Goal: Check status: Check status

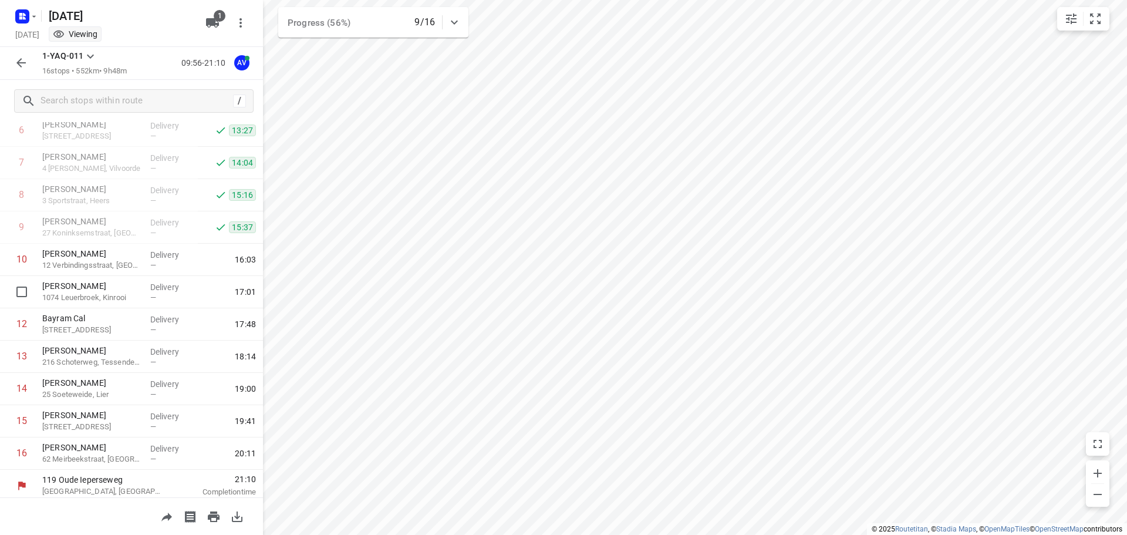
scroll to position [232, 0]
click at [23, 15] on icon "button" at bounding box center [24, 14] width 3 height 3
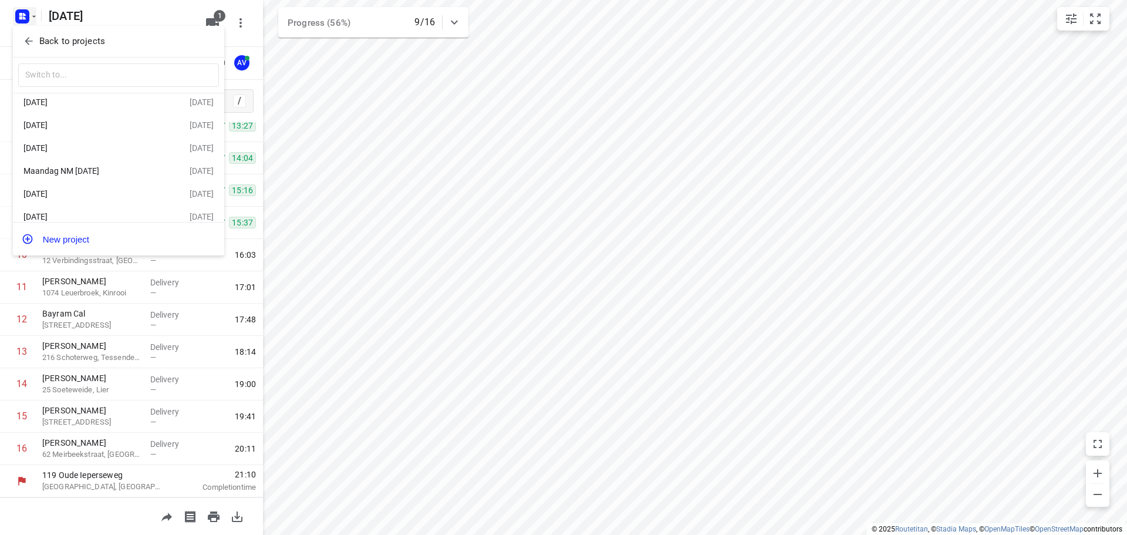
scroll to position [45, 0]
click at [103, 182] on div "[DATE]" at bounding box center [90, 182] width 135 height 9
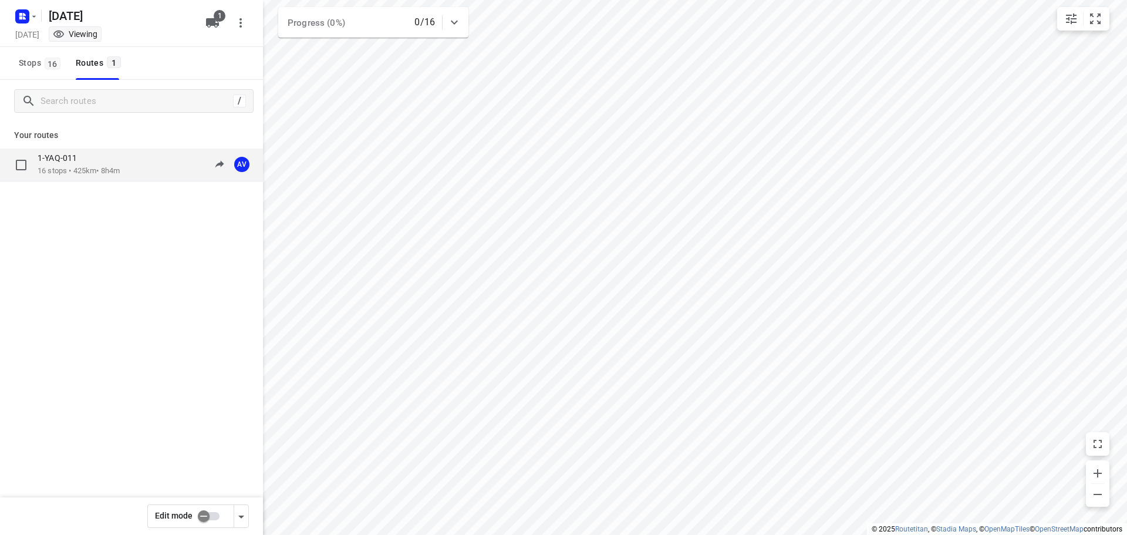
click at [140, 161] on div "1-YAQ-011 16 stops • 425km • 8h4m 09:00-17:04 AV" at bounding box center [150, 165] width 225 height 24
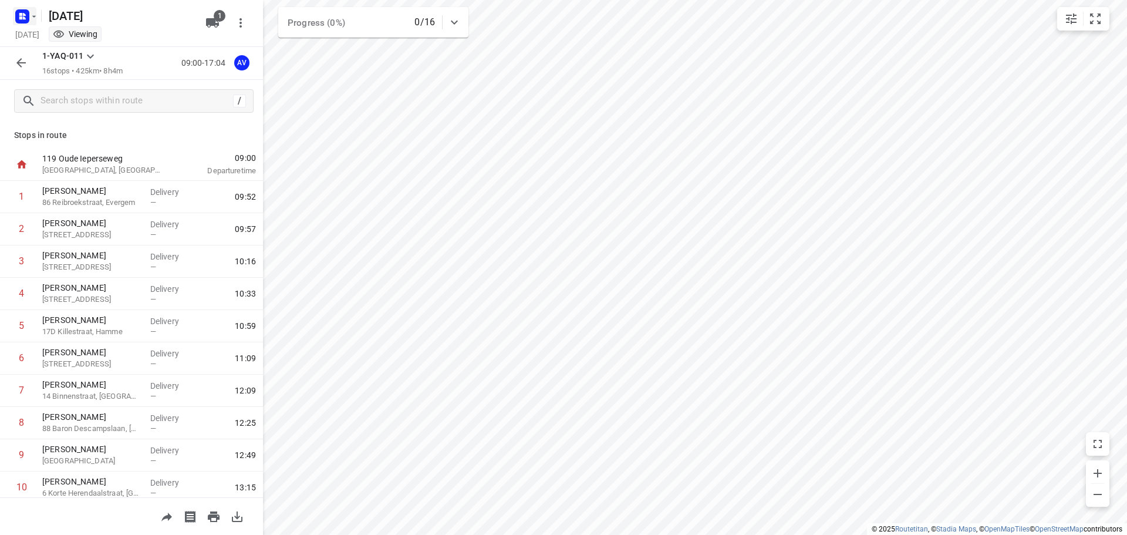
click at [26, 12] on rect "button" at bounding box center [22, 16] width 14 height 14
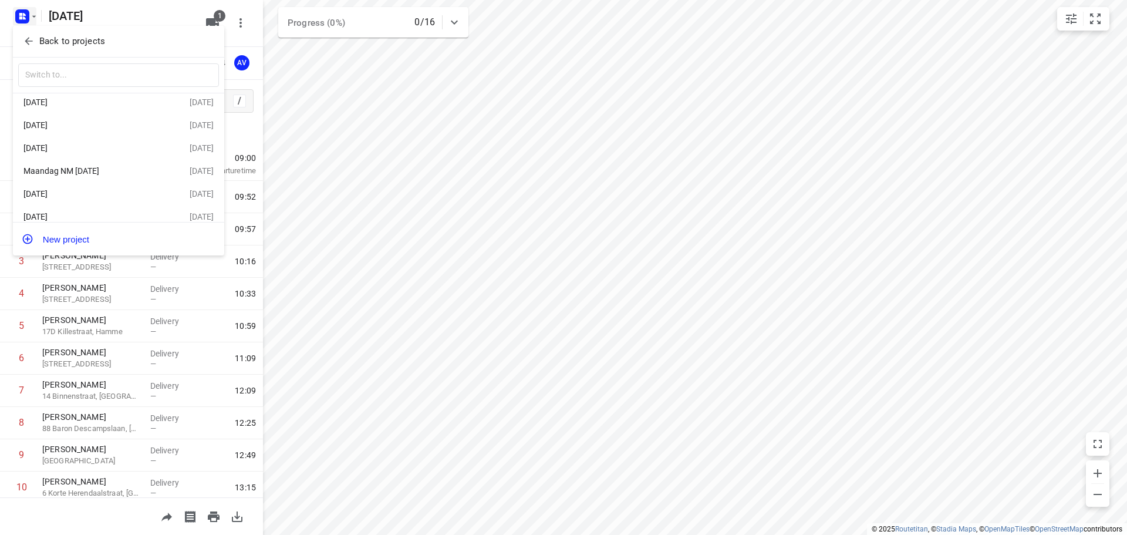
scroll to position [45, 0]
click at [103, 206] on div "[DATE]" at bounding box center [90, 205] width 135 height 9
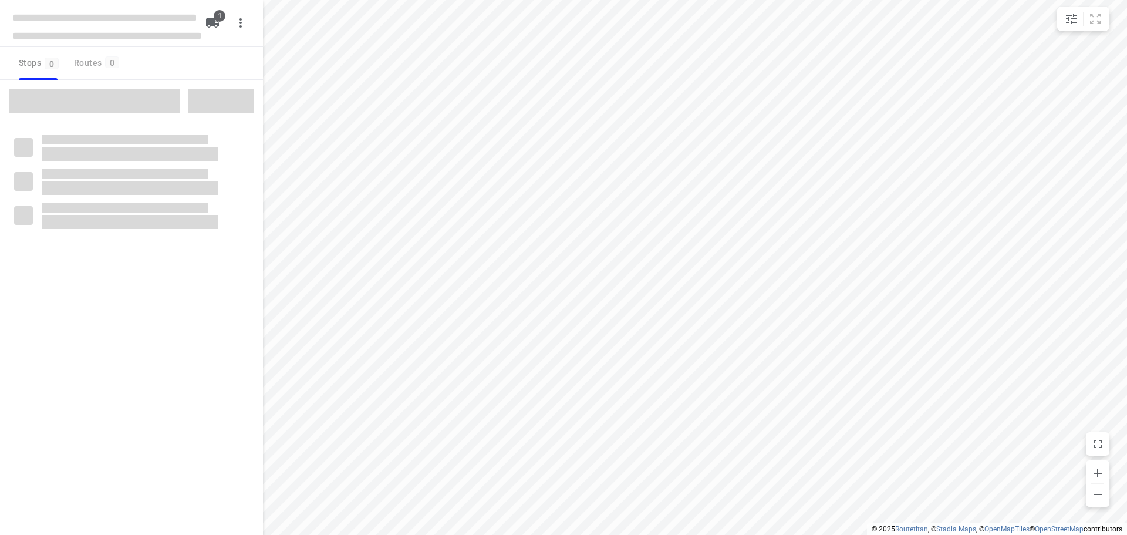
type input "distance"
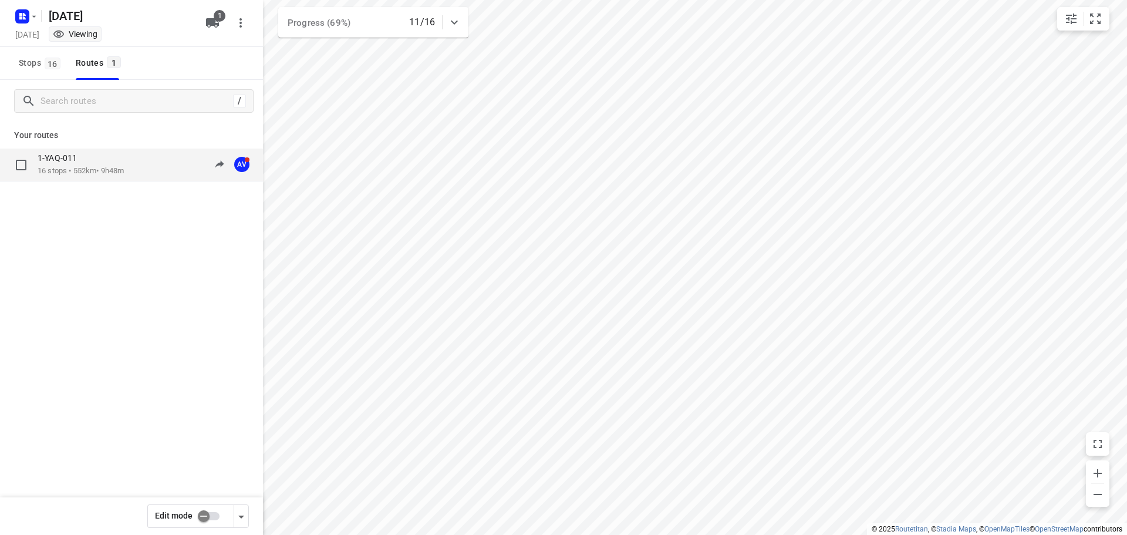
click at [131, 167] on div "1-YAQ-011 16 stops • 552km • 9h48m 09:56-21:58 AV" at bounding box center [150, 165] width 225 height 24
